Goal: Task Accomplishment & Management: Complete application form

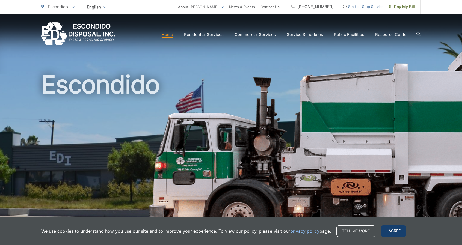
click at [395, 231] on span "I agree" at bounding box center [393, 231] width 25 height 11
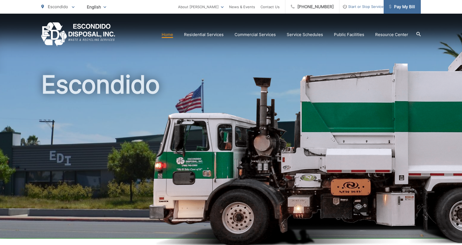
click at [400, 4] on span "Pay My Bill" at bounding box center [402, 7] width 26 height 7
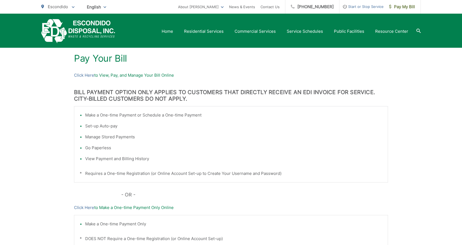
scroll to position [84, 0]
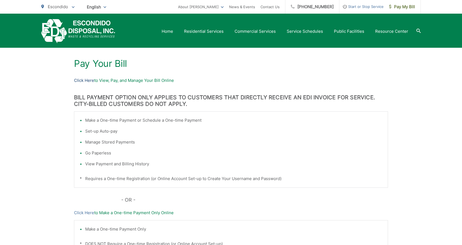
click at [92, 81] on link "Click Here" at bounding box center [84, 80] width 20 height 7
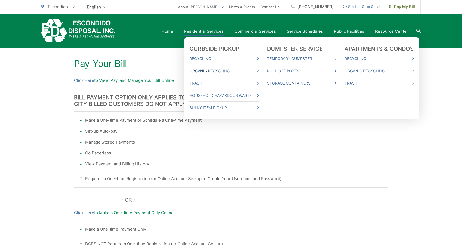
click at [218, 70] on link "Organic Recycling" at bounding box center [224, 71] width 69 height 7
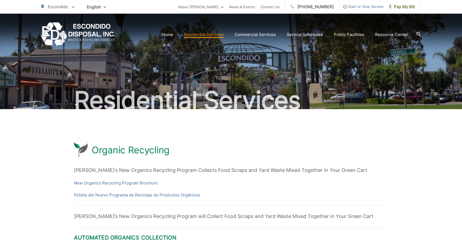
click at [218, 70] on div "Residential Services" at bounding box center [231, 62] width 380 height 96
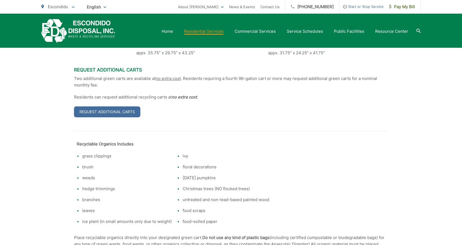
scroll to position [234, 0]
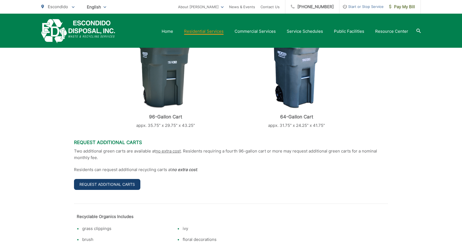
click at [110, 183] on link "Request Additional Carts" at bounding box center [107, 184] width 66 height 11
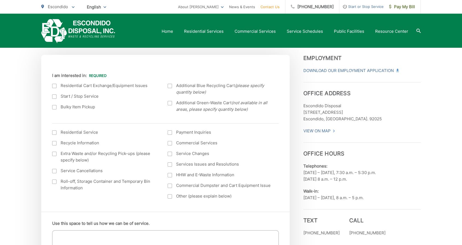
scroll to position [144, 0]
click at [56, 86] on div at bounding box center [54, 87] width 4 height 4
click at [0, 0] on input "I am interested in:" at bounding box center [0, 0] width 0 height 0
